Goal: Task Accomplishment & Management: Use online tool/utility

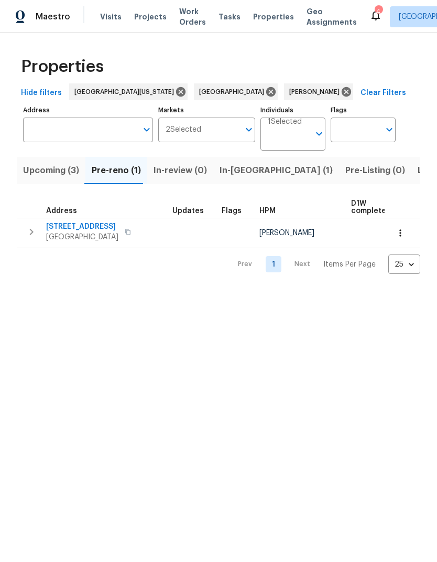
scroll to position [6, 0]
click at [77, 211] on div "Address" at bounding box center [66, 210] width 40 height 7
click at [88, 222] on span "354 Saratoga Way" at bounding box center [82, 221] width 72 height 10
click at [410, 234] on button "button" at bounding box center [400, 232] width 23 height 23
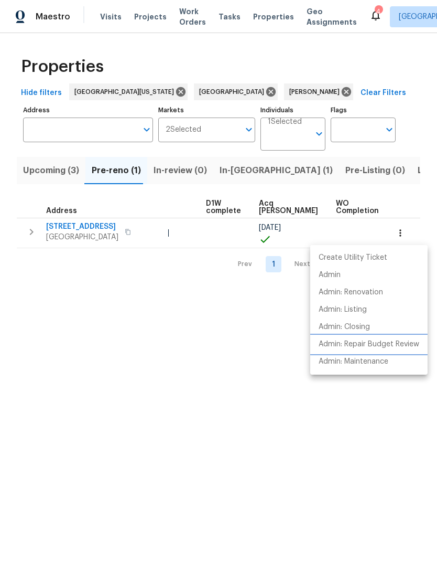
click at [414, 346] on p "Admin: Repair Budget Review" at bounding box center [369, 344] width 101 height 11
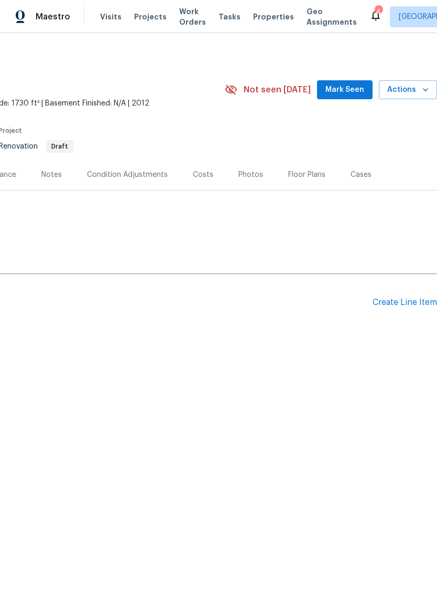
scroll to position [0, 155]
click at [201, 179] on div "Costs" at bounding box center [203, 174] width 20 height 10
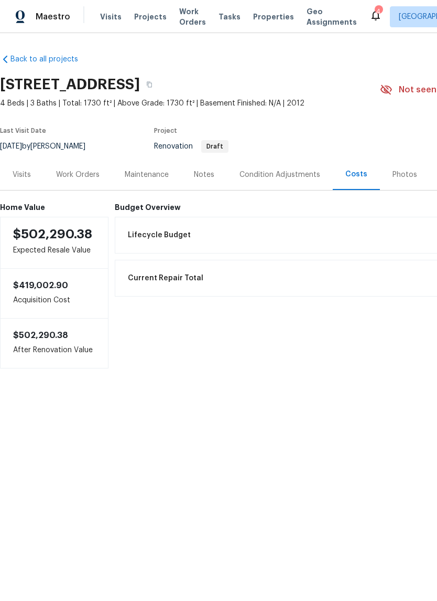
click at [304, 174] on div "Condition Adjustments" at bounding box center [280, 174] width 81 height 10
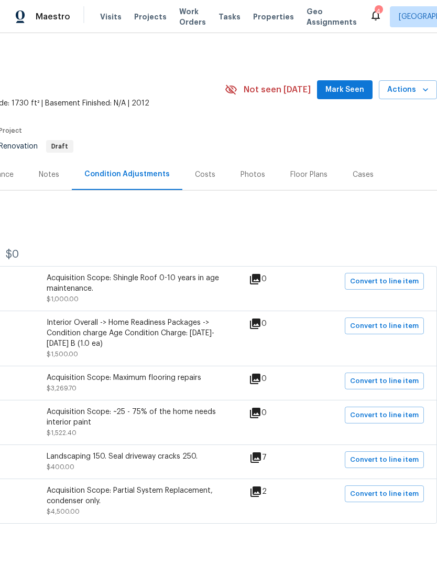
scroll to position [0, 155]
click at [307, 169] on div "Floor Plans" at bounding box center [309, 174] width 37 height 10
